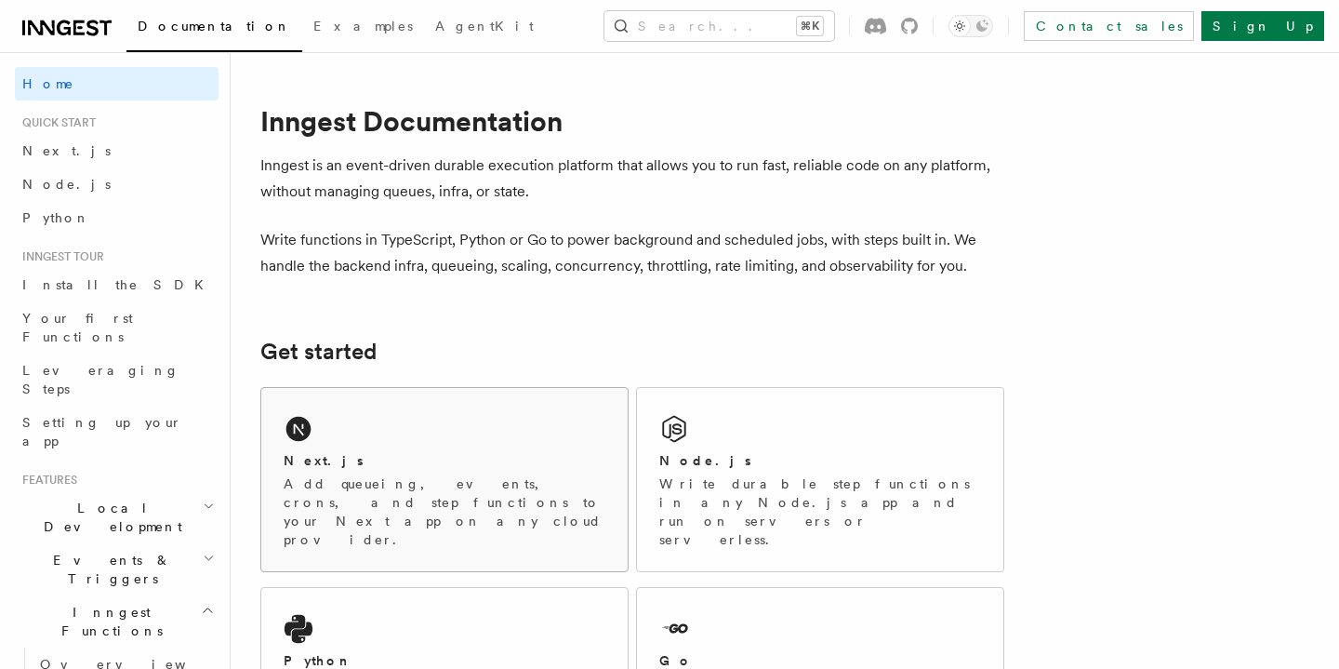
click at [470, 417] on div "Next.js Add queueing, events, crons, and step functions to your Next app on any…" at bounding box center [444, 479] width 366 height 183
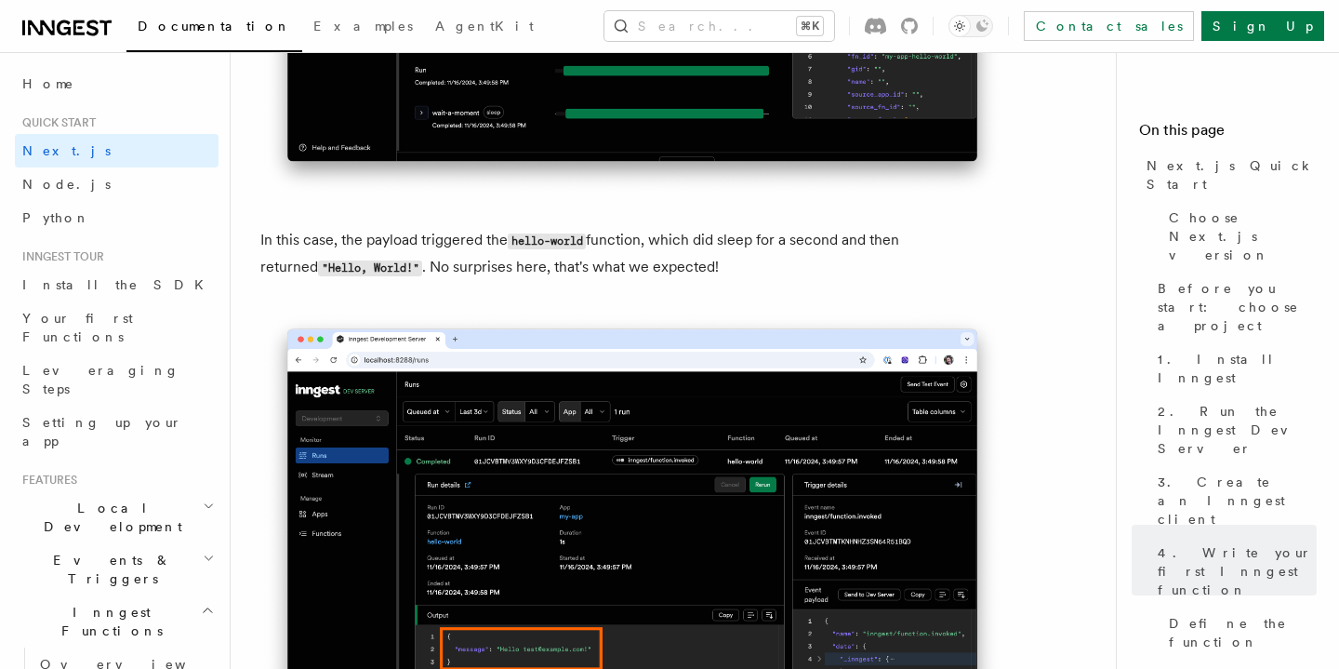
scroll to position [7342, 0]
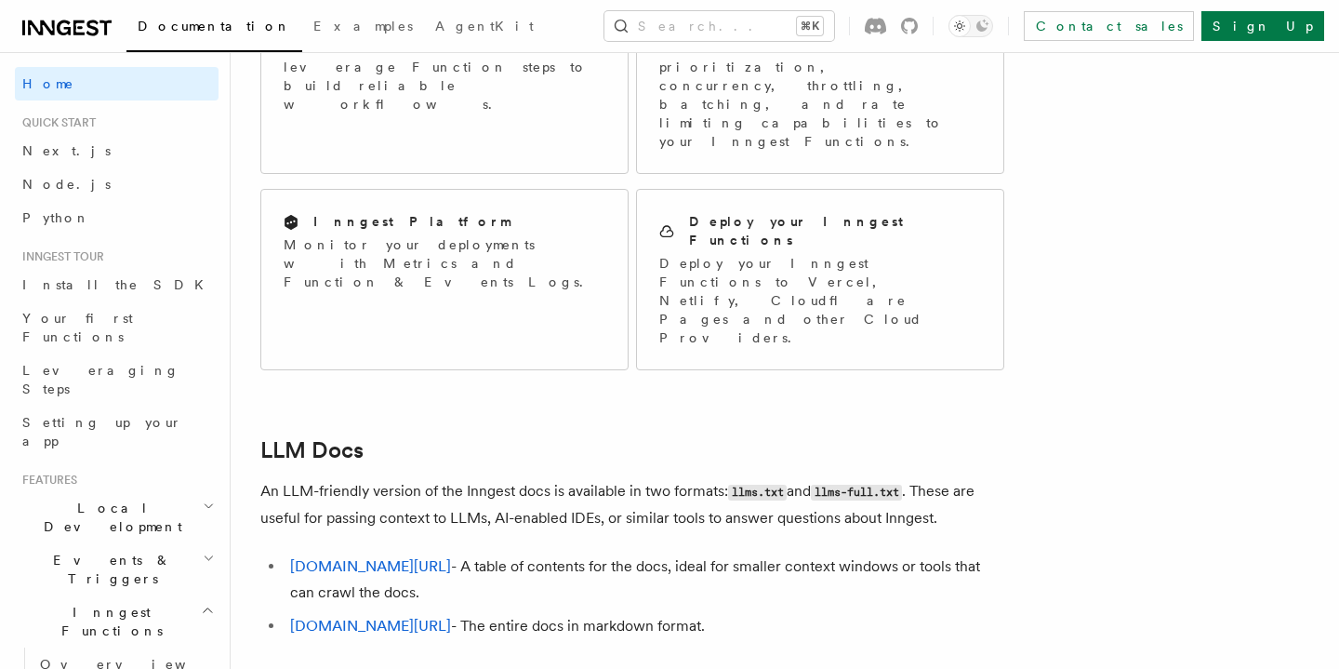
scroll to position [1704, 0]
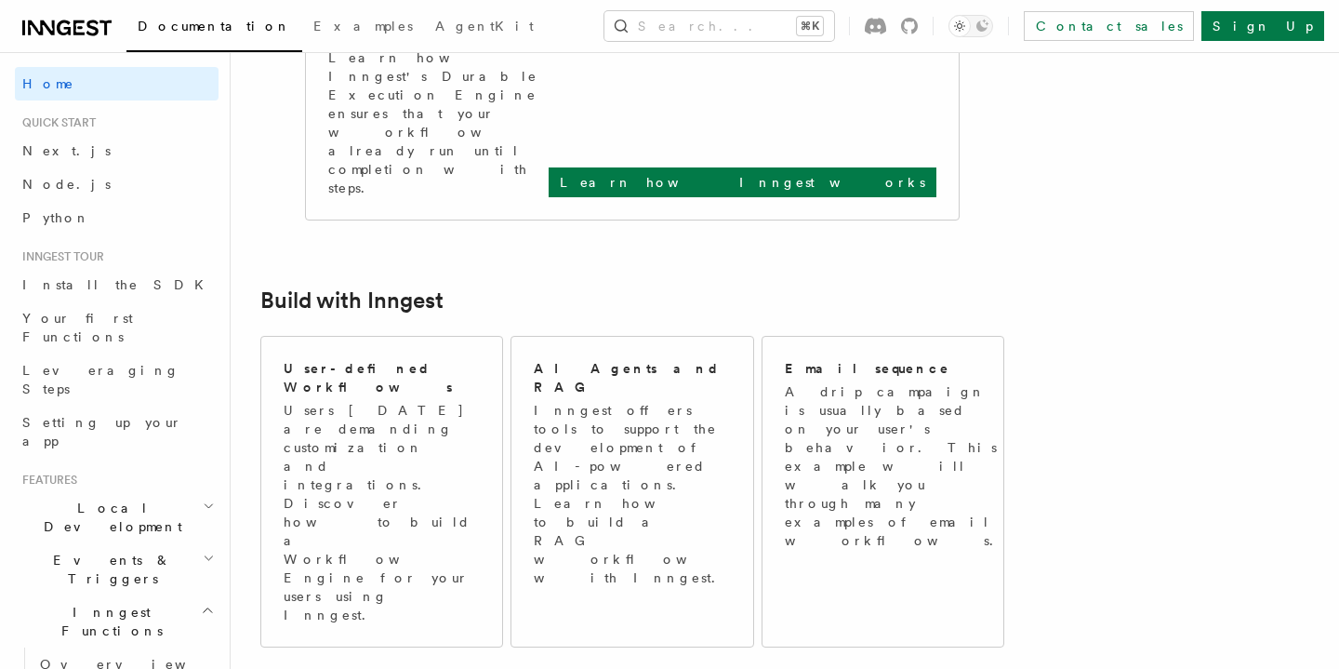
scroll to position [852, 0]
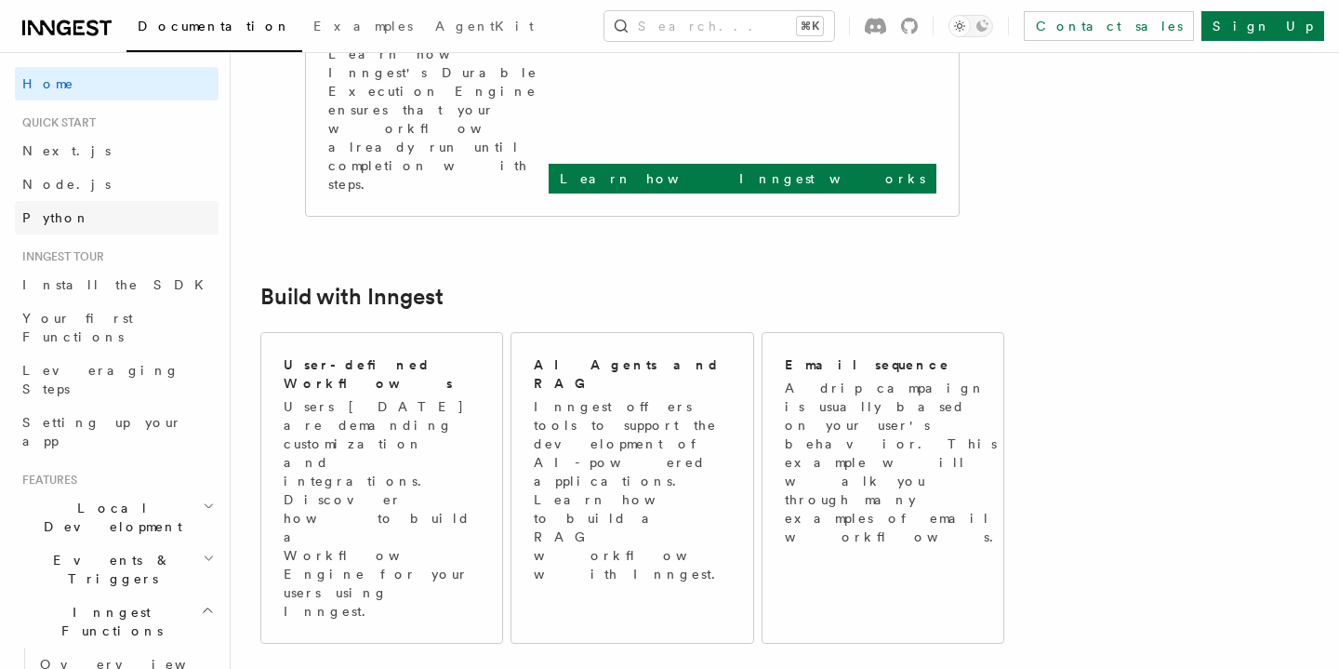
click at [96, 206] on link "Python" at bounding box center [117, 217] width 204 height 33
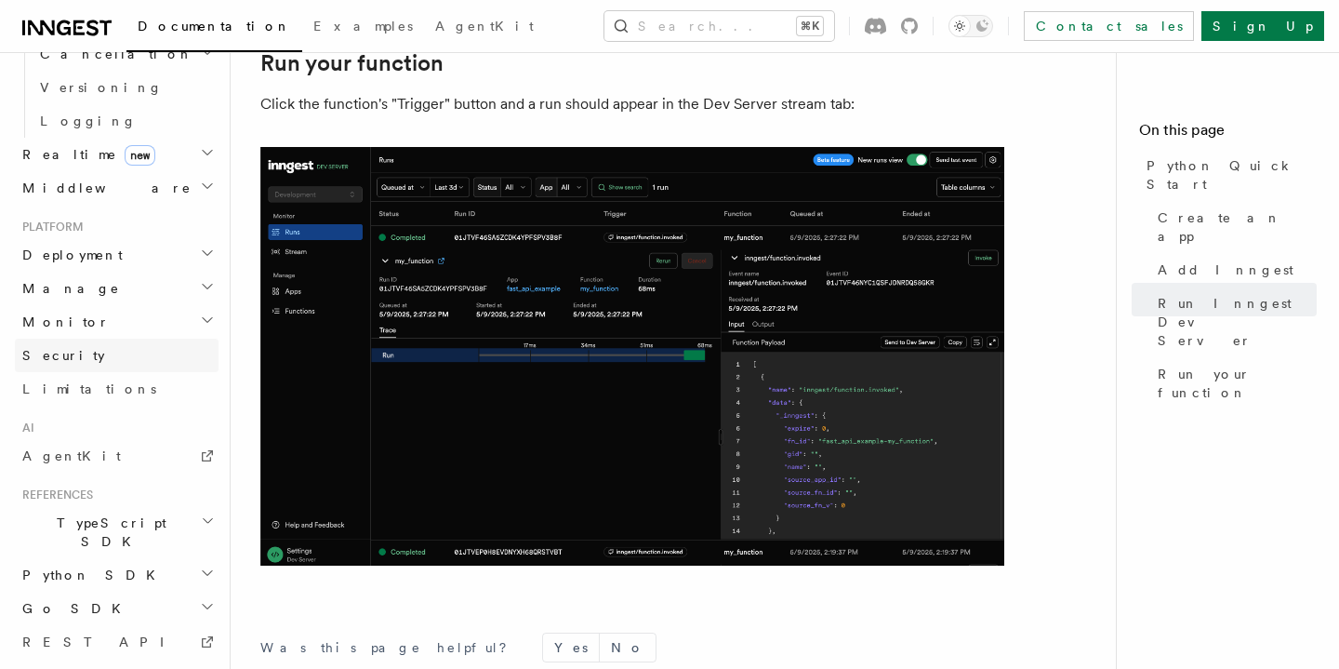
scroll to position [817, 0]
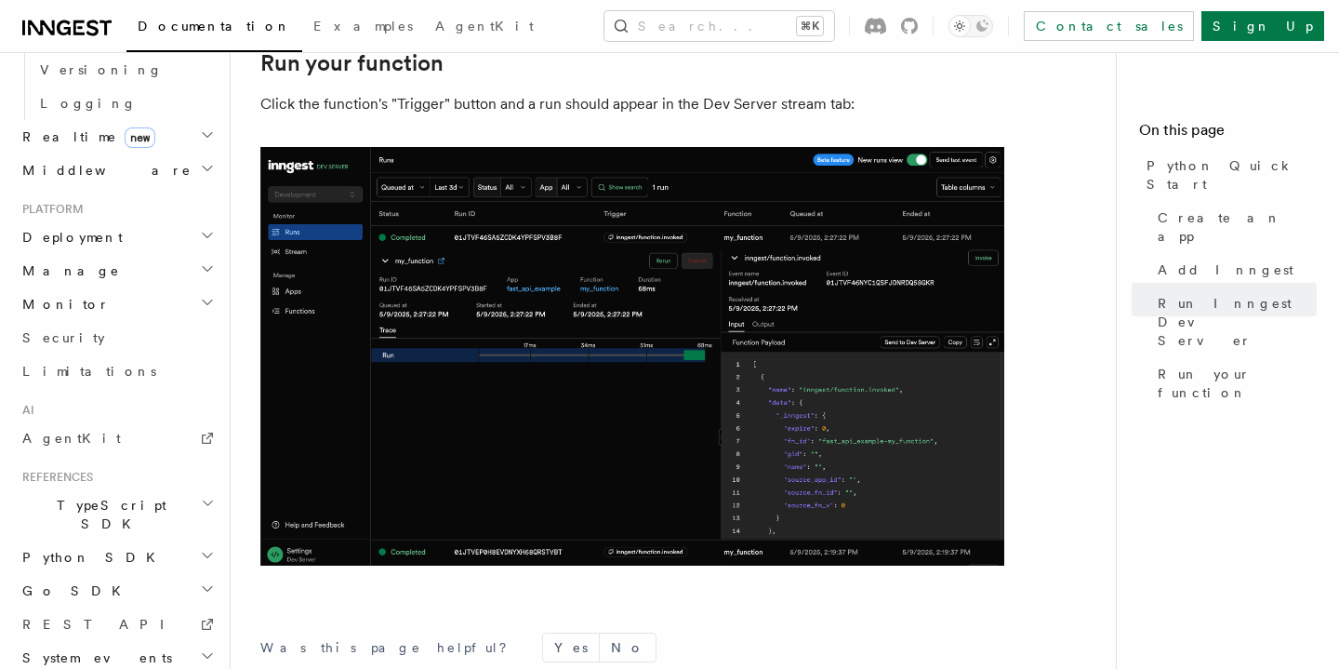
click at [57, 287] on div "Home Quick start Next.js Node.js Python Inngest tour Install the SDK Your first…" at bounding box center [117, 48] width 204 height 1596
click at [42, 431] on span "AgentKit" at bounding box center [71, 438] width 99 height 15
